Goal: Task Accomplishment & Management: Use online tool/utility

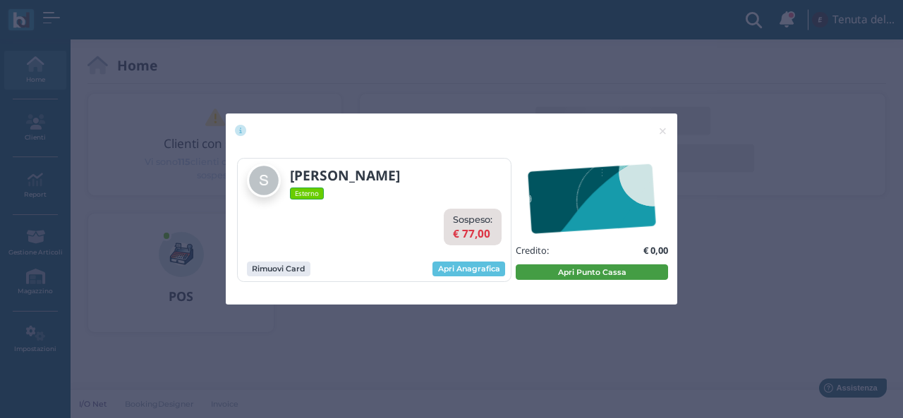
click at [589, 279] on button "Apri Punto Cassa" at bounding box center [592, 273] width 152 height 16
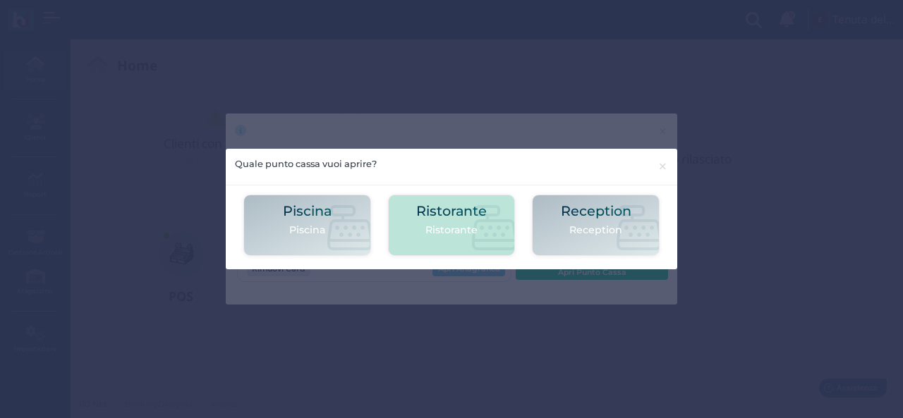
click at [449, 231] on p "Ristorante" at bounding box center [451, 230] width 71 height 15
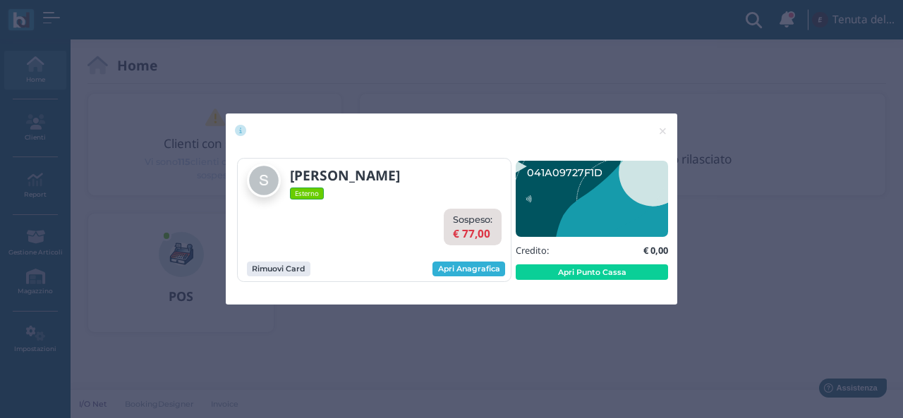
click at [478, 270] on link "Apri Anagrafica" at bounding box center [468, 270] width 73 height 16
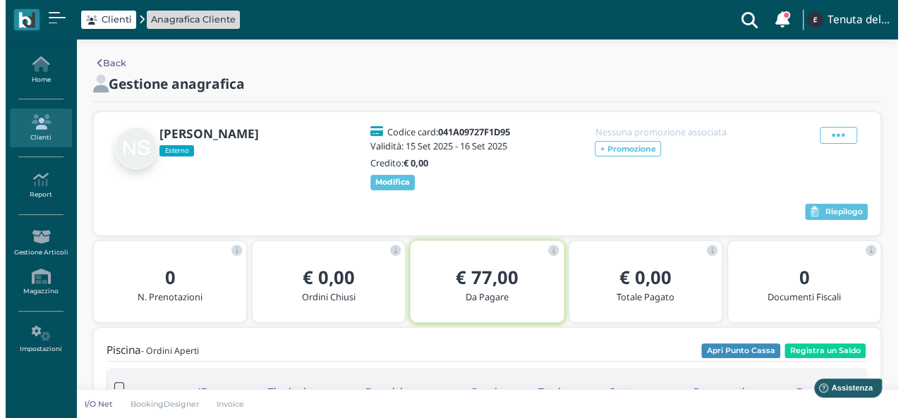
scroll to position [71, 0]
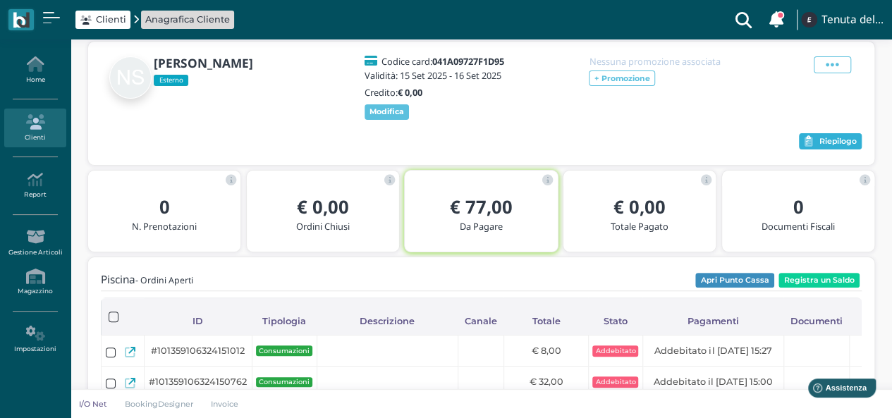
click at [826, 144] on span "Riepilogo" at bounding box center [838, 142] width 37 height 10
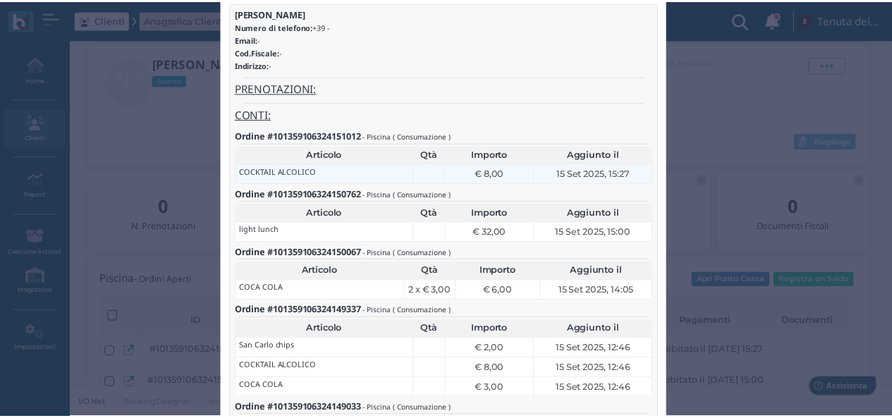
scroll to position [0, 0]
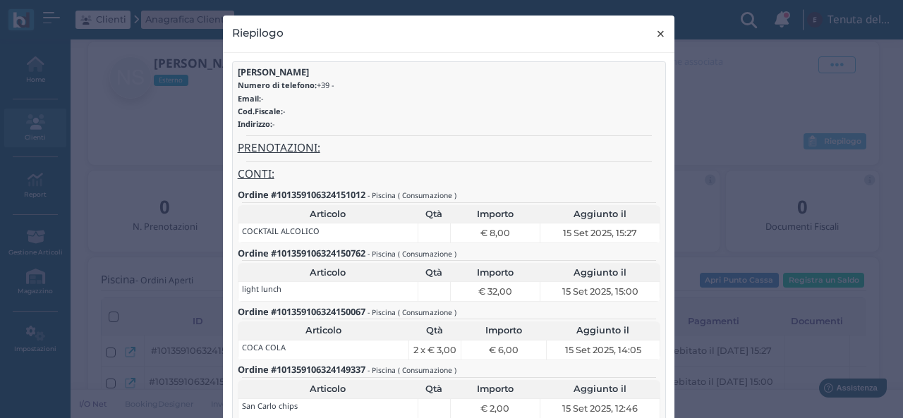
click at [660, 30] on span "×" at bounding box center [660, 34] width 11 height 18
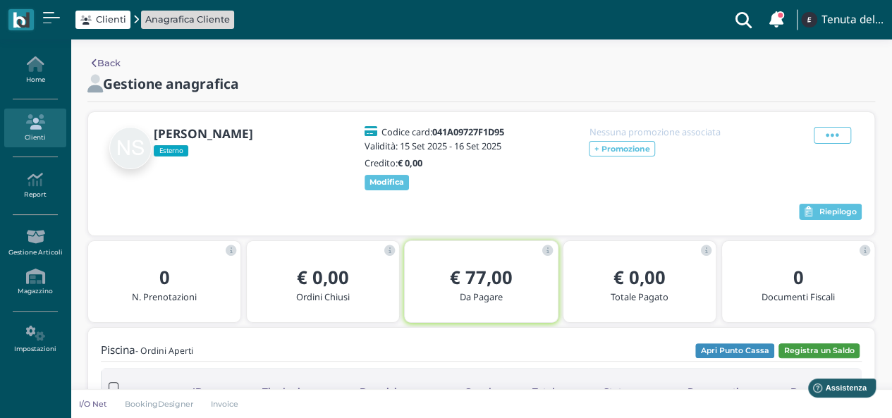
click at [821, 353] on button "Registra un Saldo" at bounding box center [819, 352] width 81 height 16
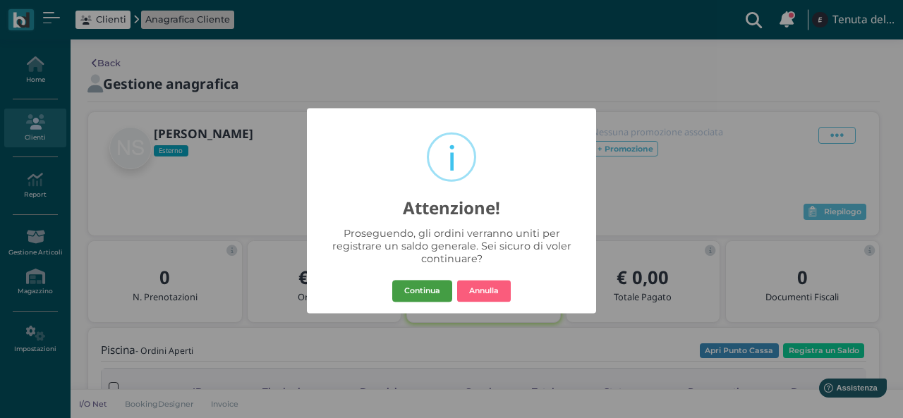
click at [420, 284] on button "Continua" at bounding box center [422, 291] width 60 height 23
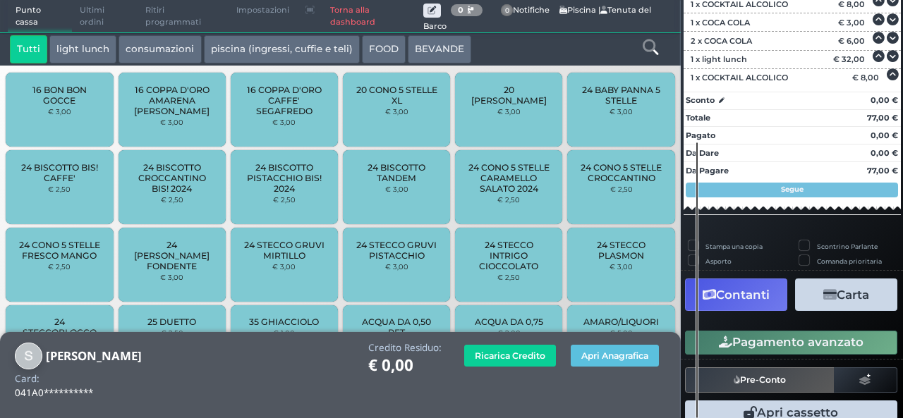
scroll to position [306, 0]
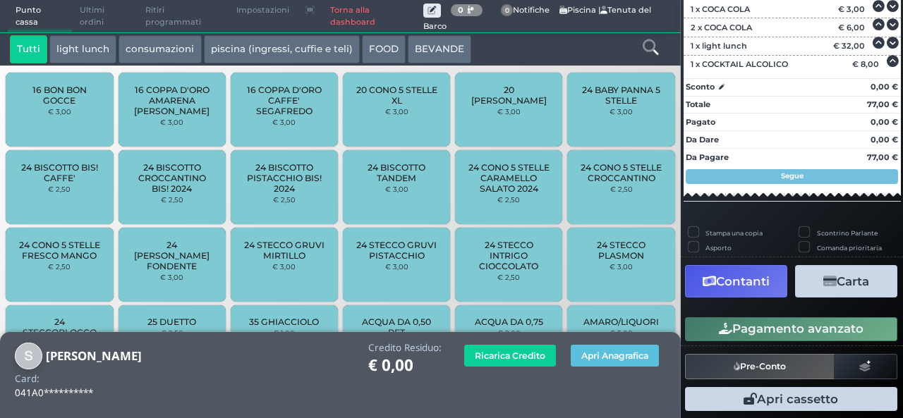
click at [847, 274] on button "Carta" at bounding box center [846, 281] width 102 height 32
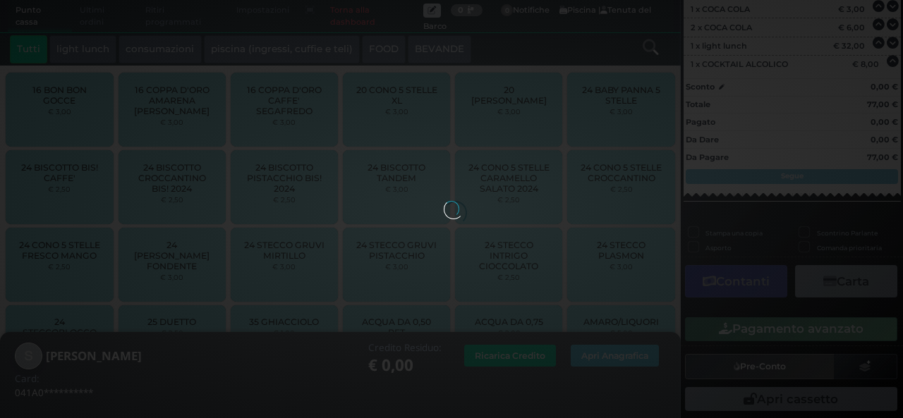
scroll to position [249, 0]
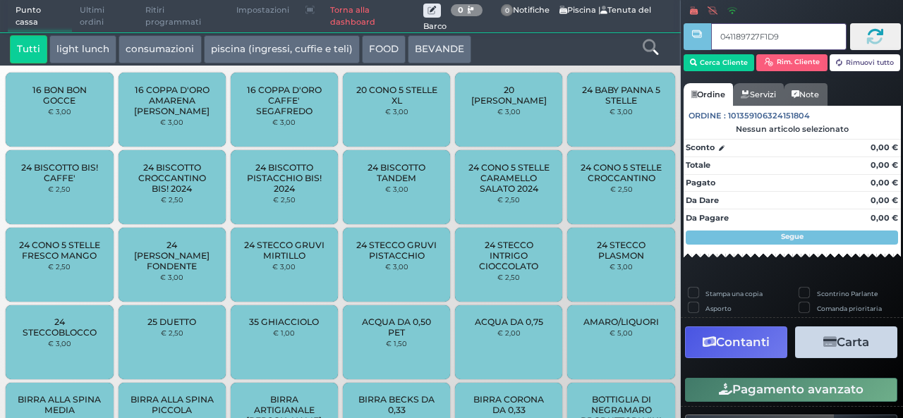
type input "041189727F1D91"
